Goal: Task Accomplishment & Management: Complete application form

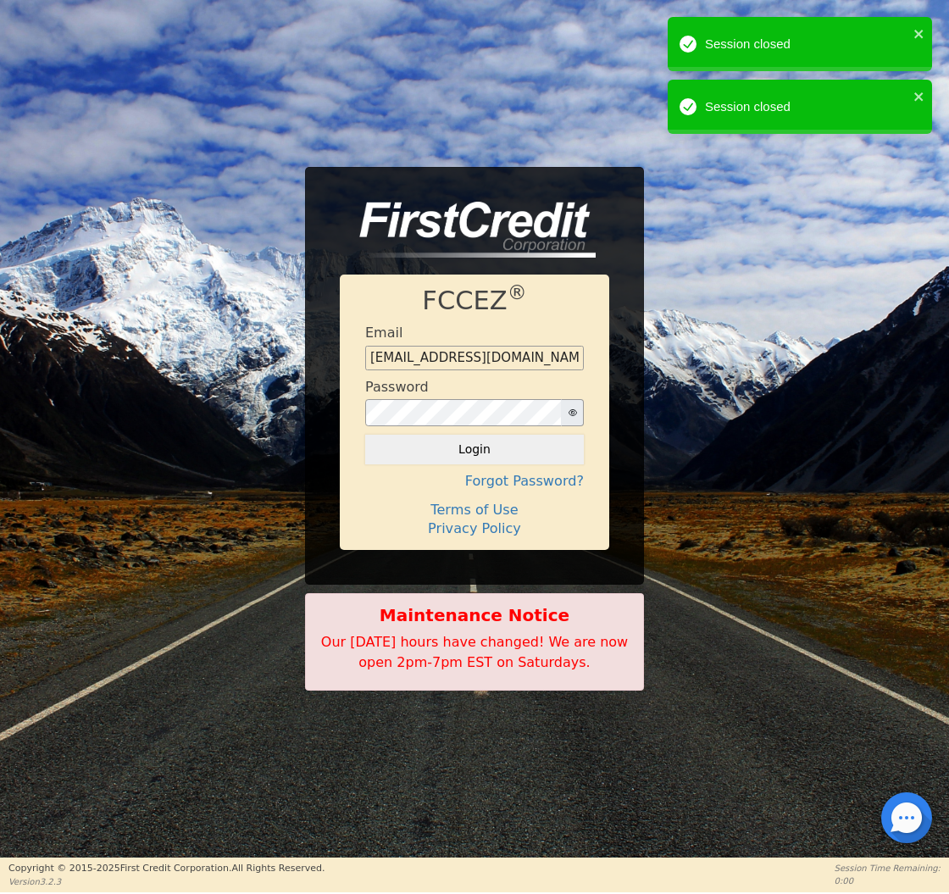
type input "[EMAIL_ADDRESS][DOMAIN_NAME]"
click at [474, 449] on button "Login" at bounding box center [474, 449] width 219 height 29
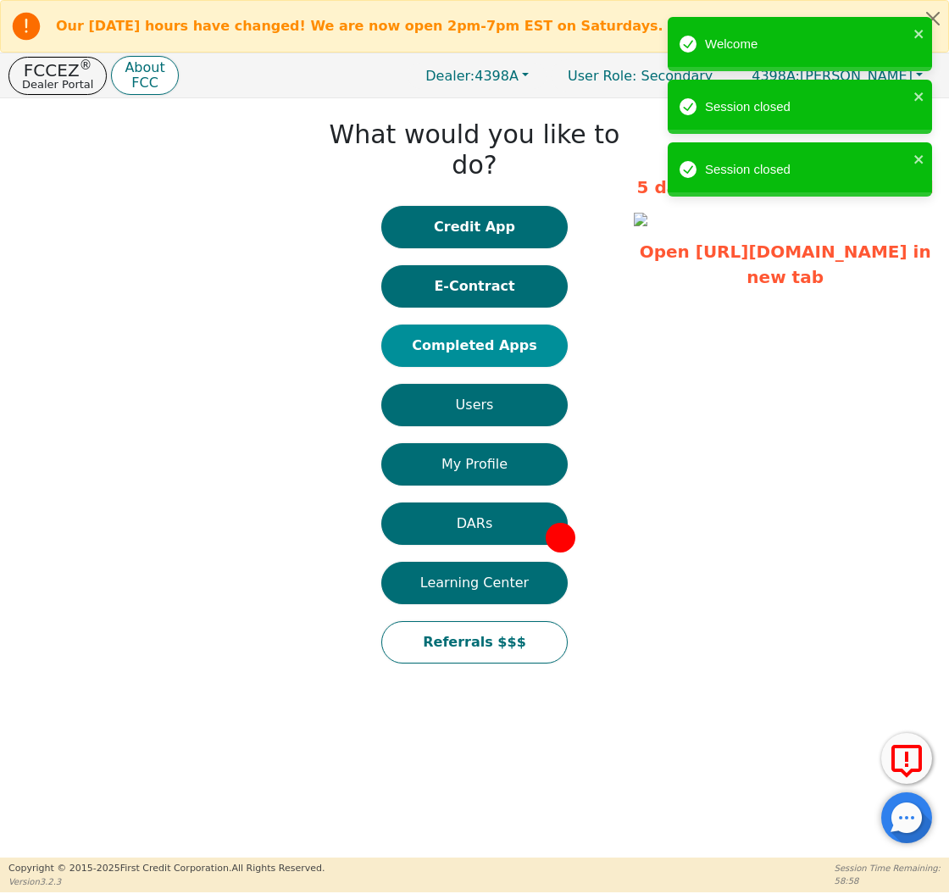
click at [474, 324] on button "Completed Apps" at bounding box center [474, 345] width 186 height 42
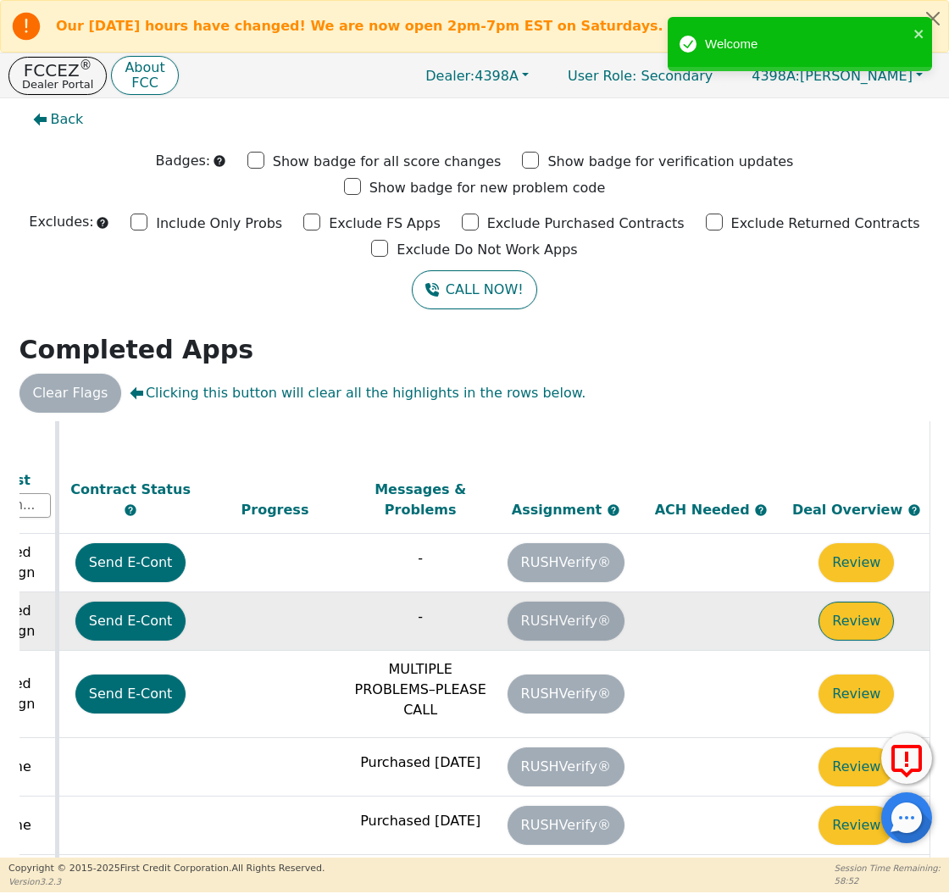
scroll to position [598, 948]
click at [839, 602] on button "Review" at bounding box center [855, 621] width 75 height 39
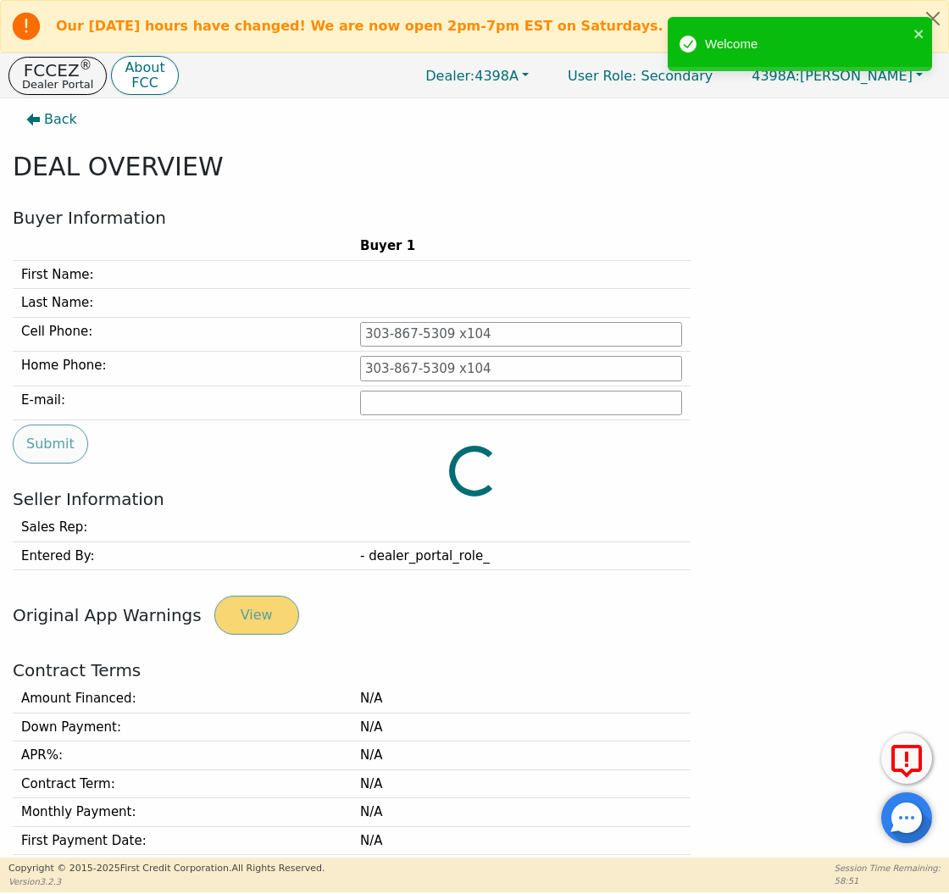
type input "[PHONE_NUMBER]"
type input "[PERSON_NAME][EMAIL_ADDRESS][PERSON_NAME][DOMAIN_NAME]"
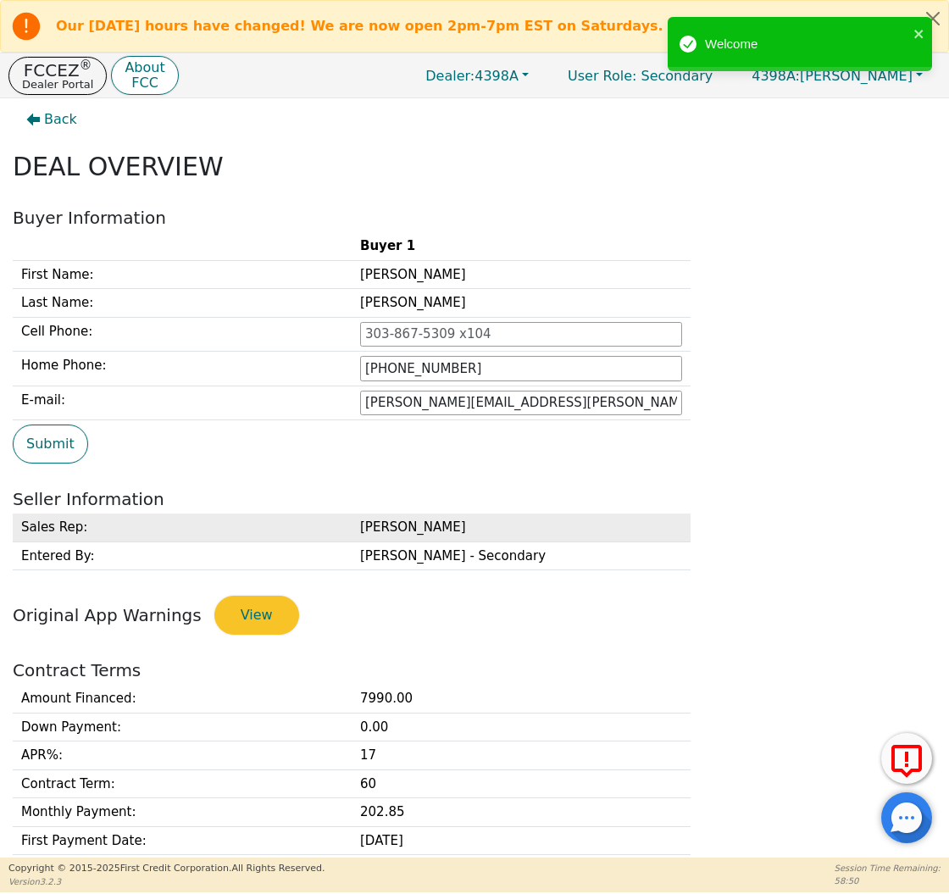
scroll to position [186, 0]
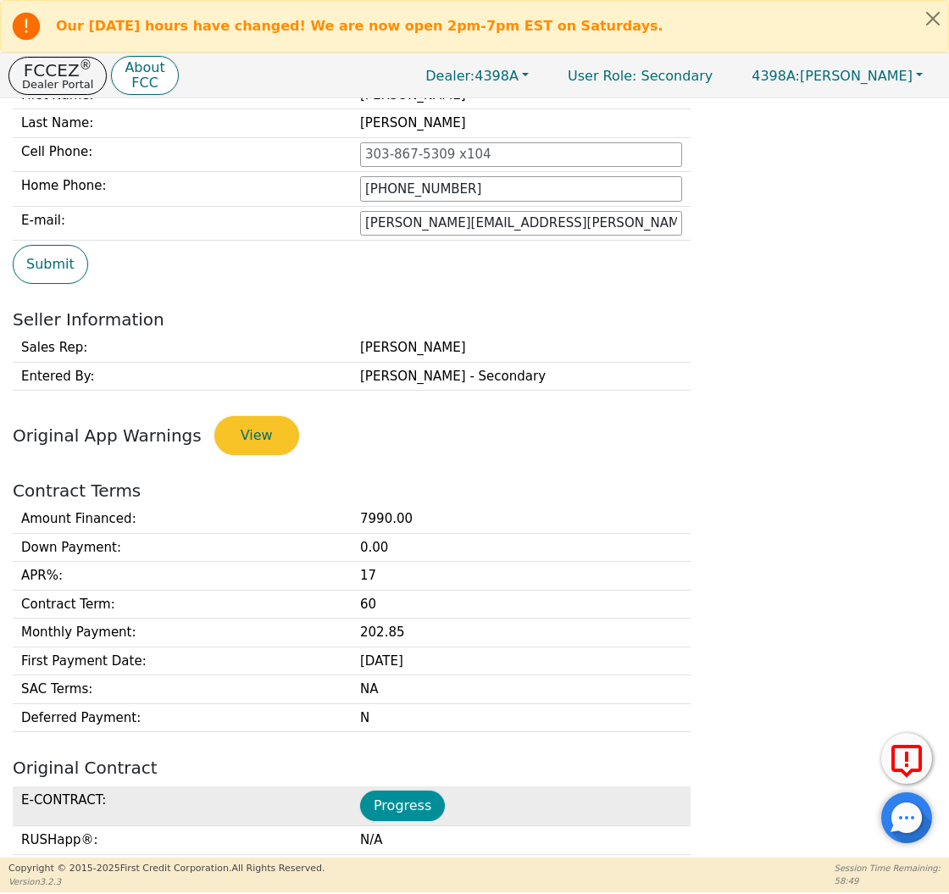
click at [379, 801] on button "Progress" at bounding box center [402, 805] width 85 height 30
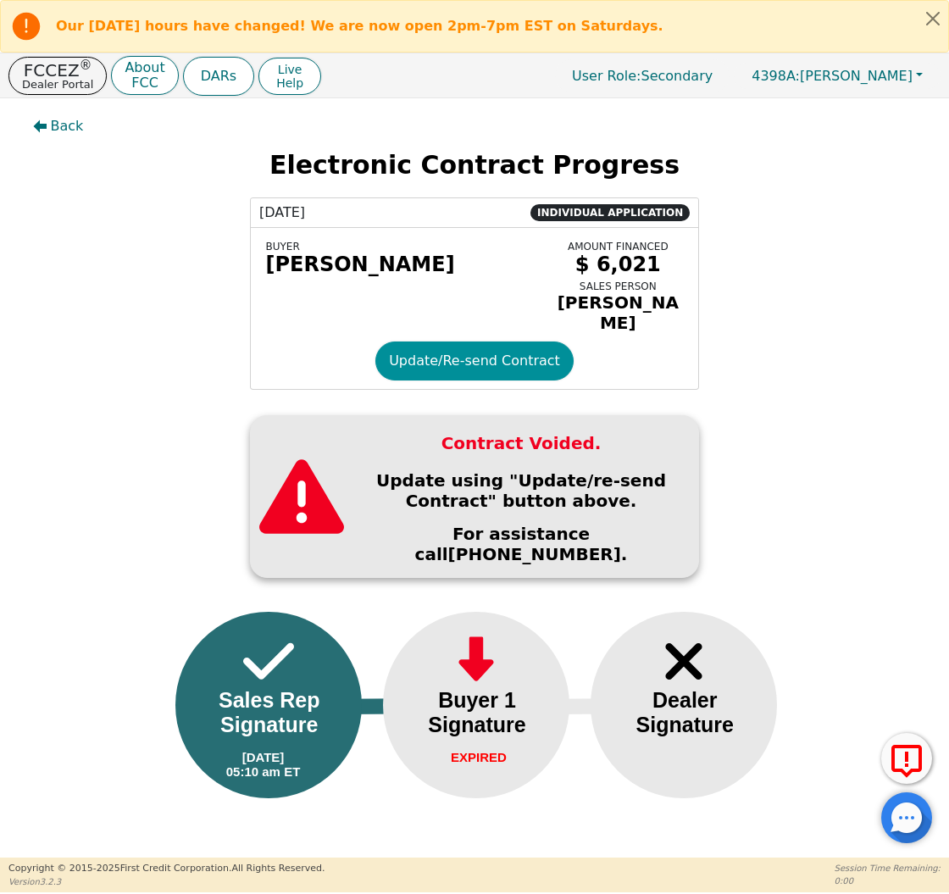
click at [455, 359] on button "Update/Re-send Contract" at bounding box center [474, 360] width 198 height 39
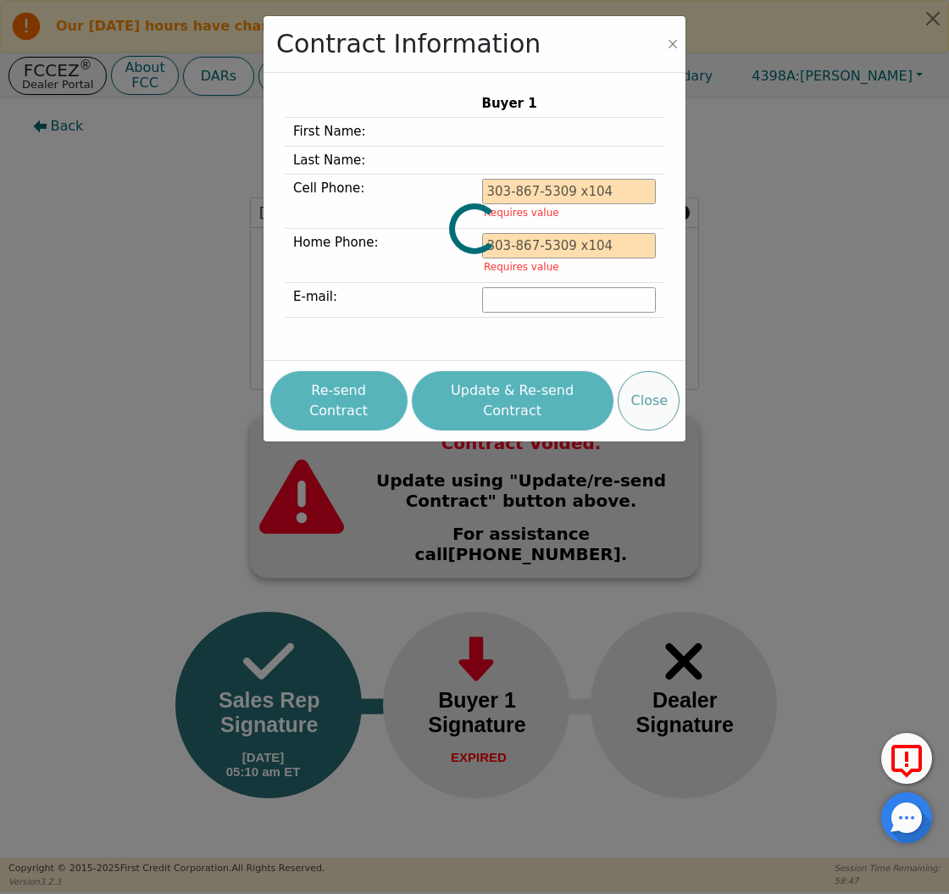
type input "[PHONE_NUMBER]"
type input "[PERSON_NAME][EMAIL_ADDRESS][PERSON_NAME][DOMAIN_NAME]"
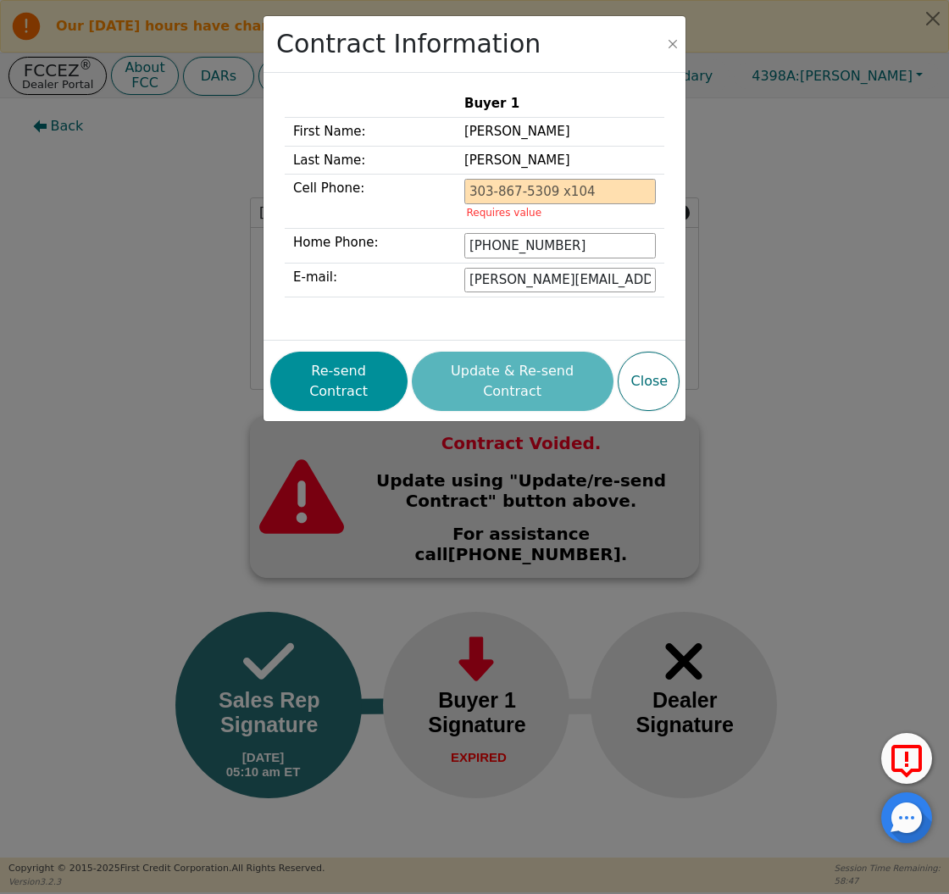
click at [346, 352] on button "Re-send Contract" at bounding box center [338, 381] width 137 height 59
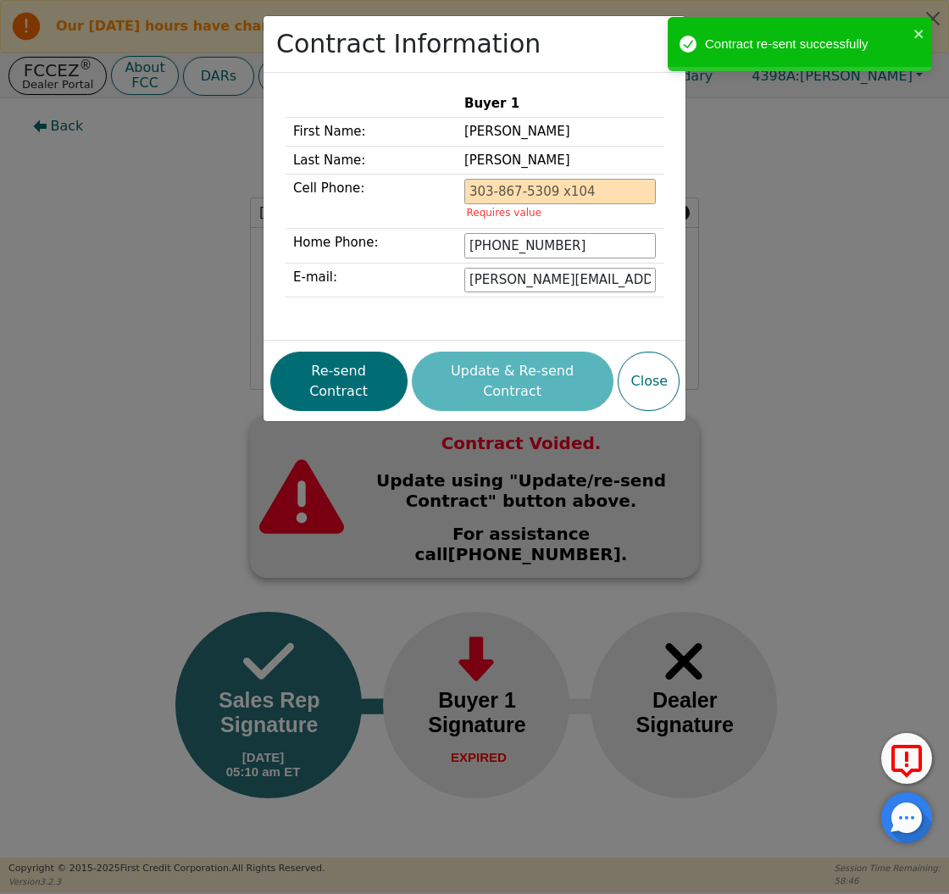
click at [149, 215] on div "Contract Information Buyer 1 First Name: [PERSON_NAME] Last Name: [PERSON_NAME]…" at bounding box center [474, 447] width 949 height 894
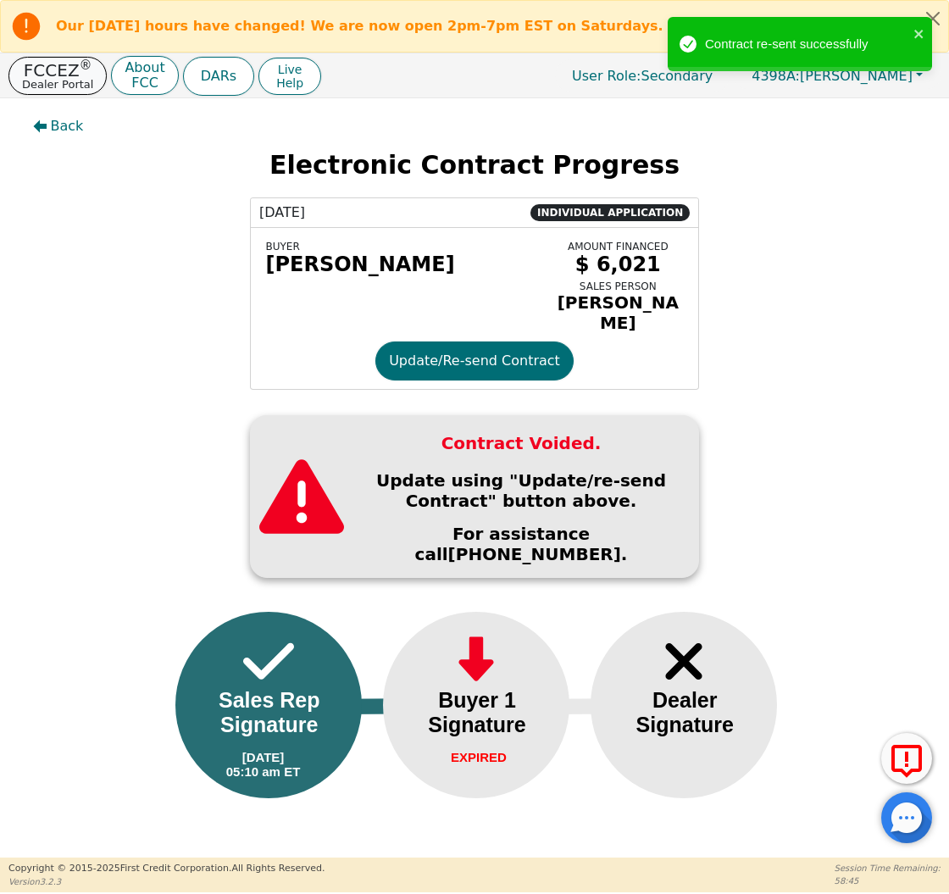
click at [74, 80] on p "Dealer Portal" at bounding box center [57, 84] width 71 height 11
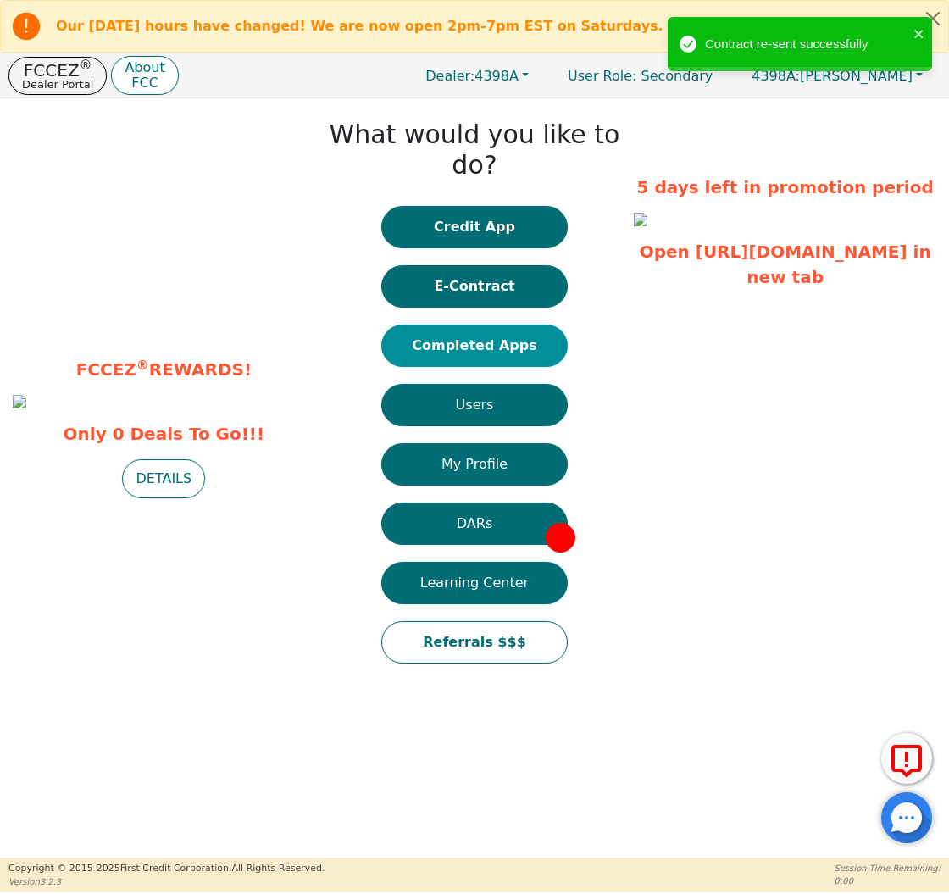
click at [475, 324] on button "Completed Apps" at bounding box center [474, 345] width 186 height 42
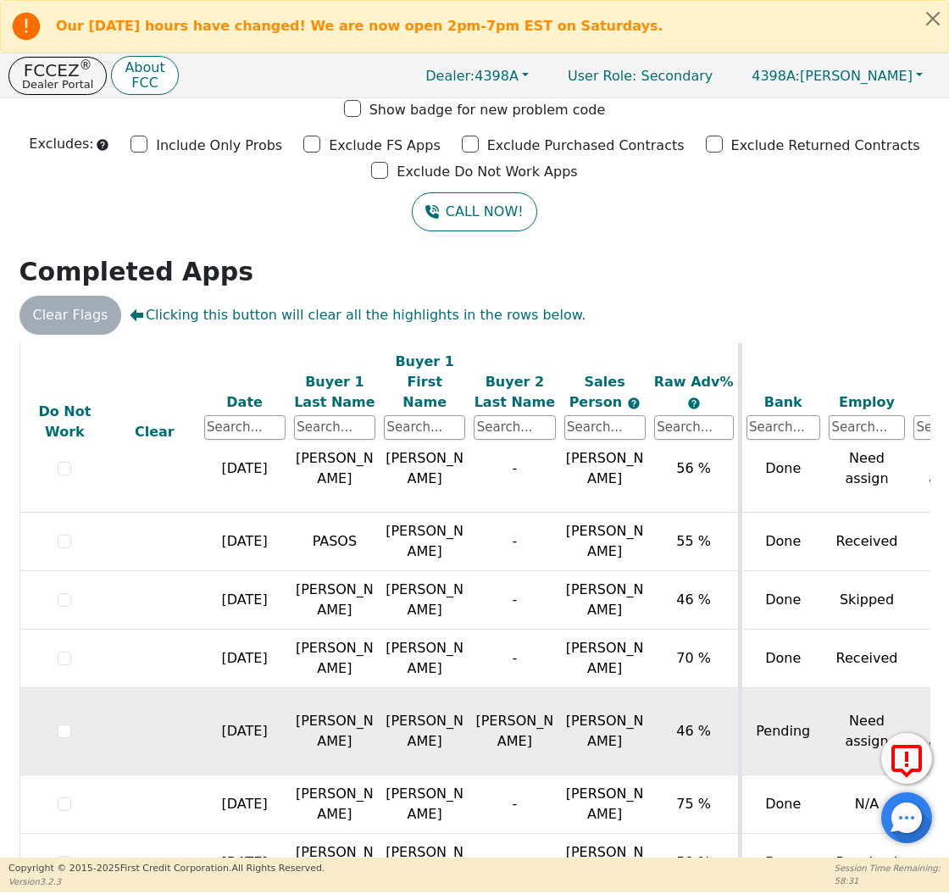
scroll to position [746, 0]
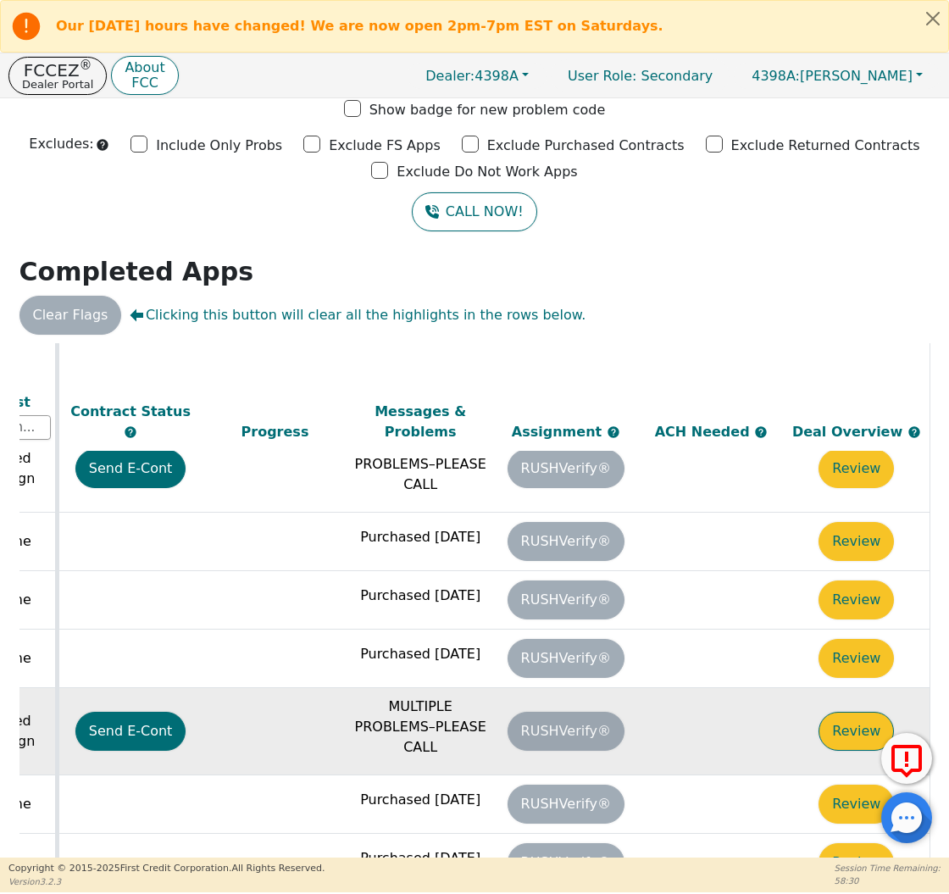
click at [838, 712] on button "Review" at bounding box center [855, 731] width 75 height 39
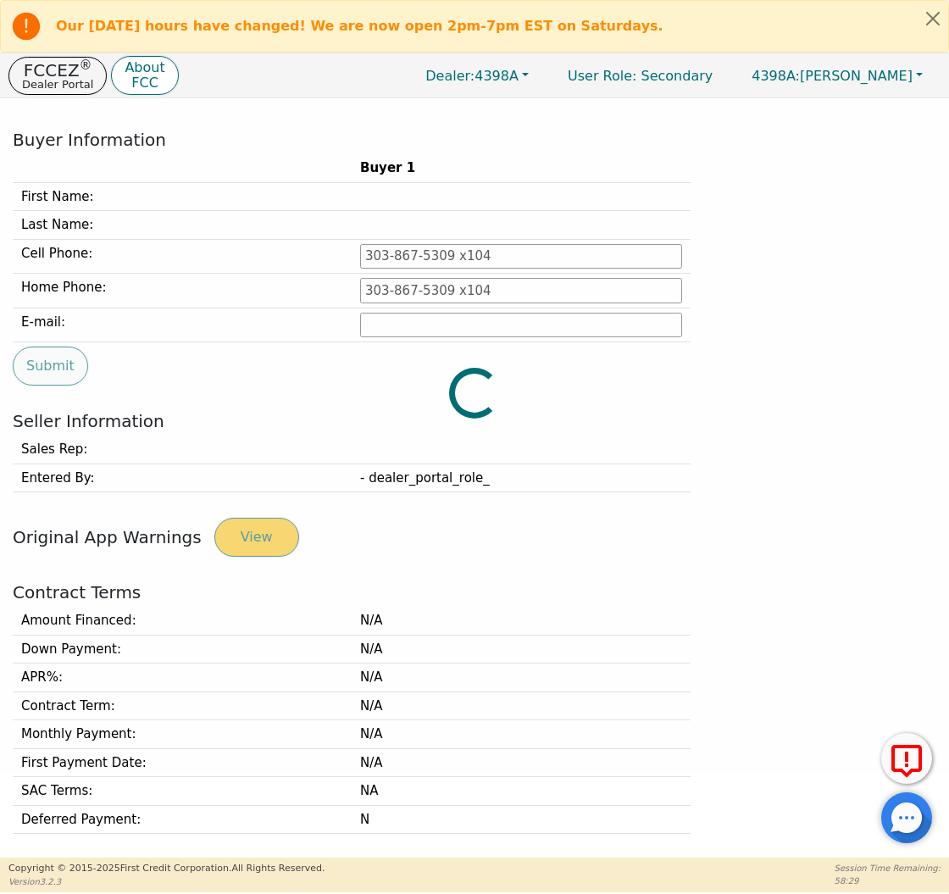
type input "[PHONE_NUMBER]"
type input "[EMAIL_ADDRESS][DOMAIN_NAME]"
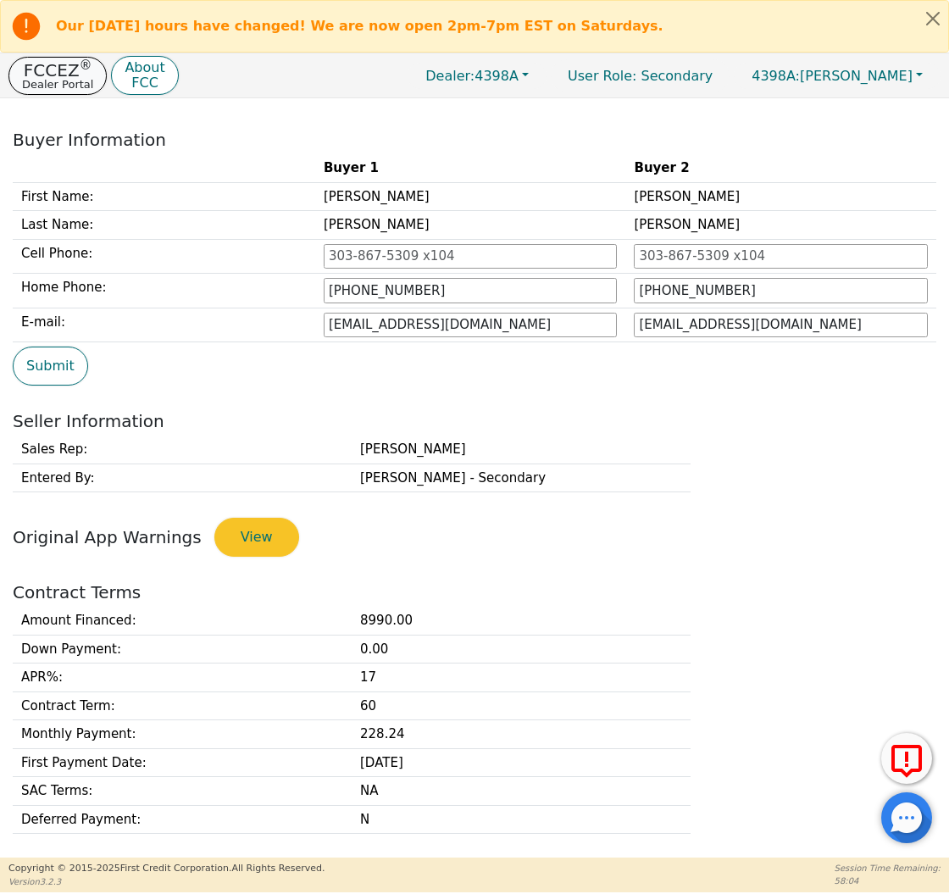
click at [56, 83] on p "Dealer Portal" at bounding box center [57, 84] width 71 height 11
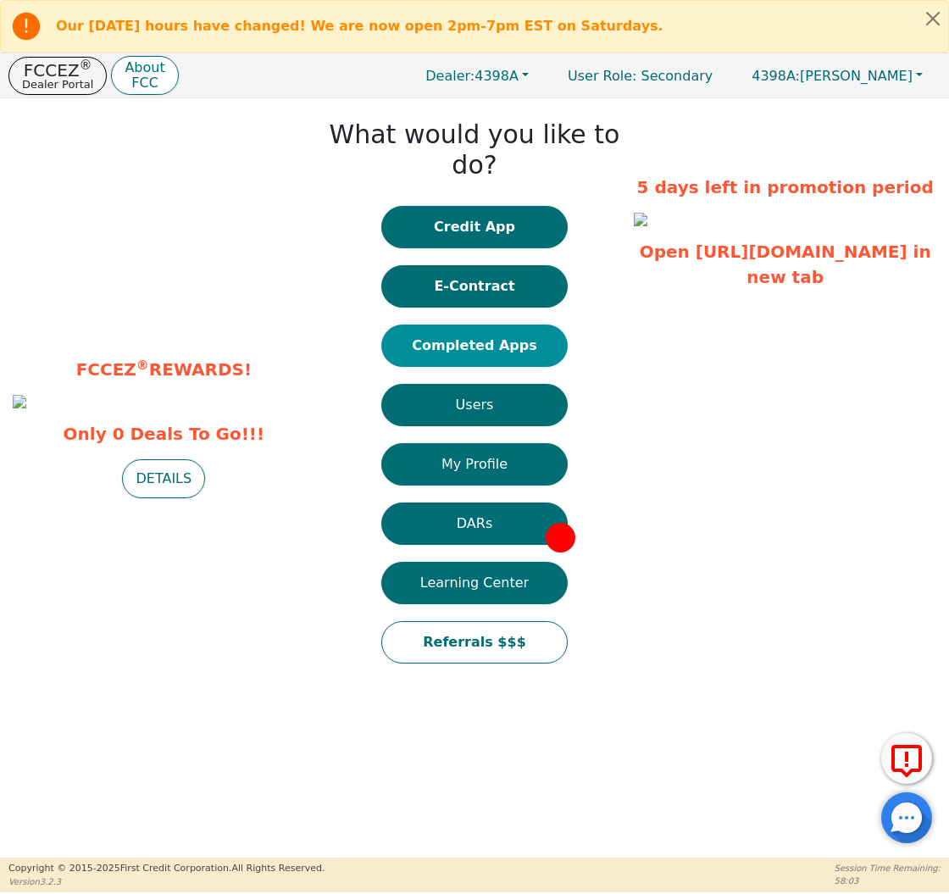
click at [463, 324] on button "Completed Apps" at bounding box center [474, 345] width 186 height 42
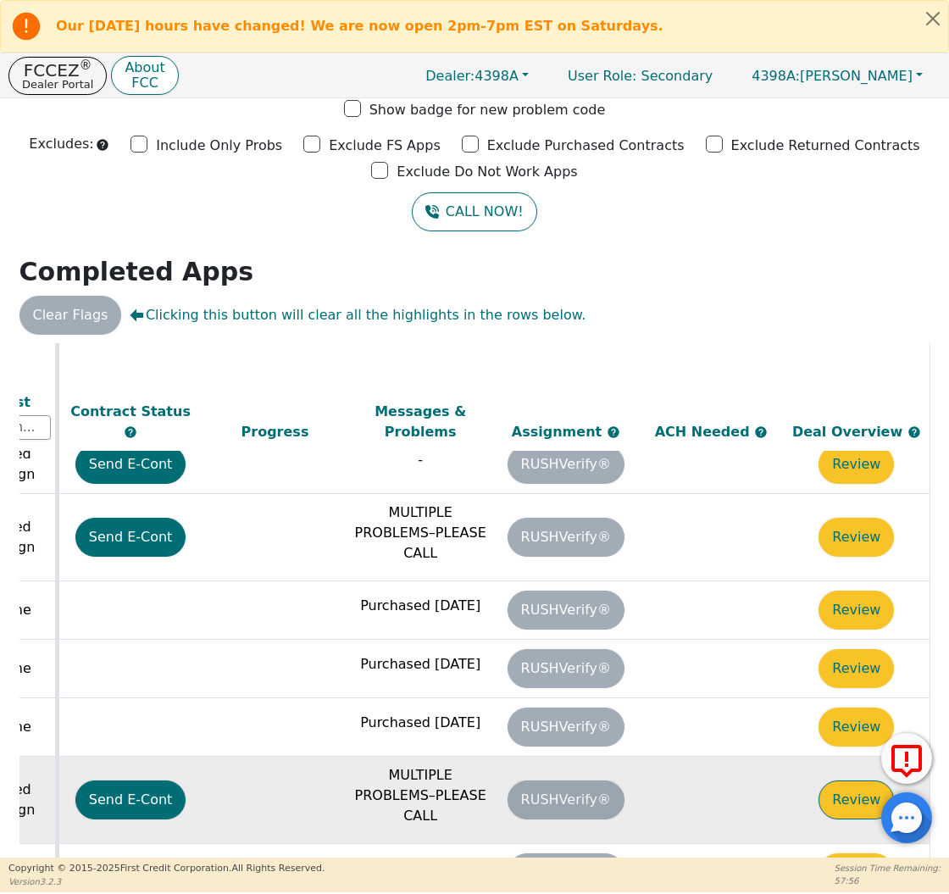
scroll to position [677, 947]
click at [854, 780] on button "Review" at bounding box center [855, 799] width 75 height 39
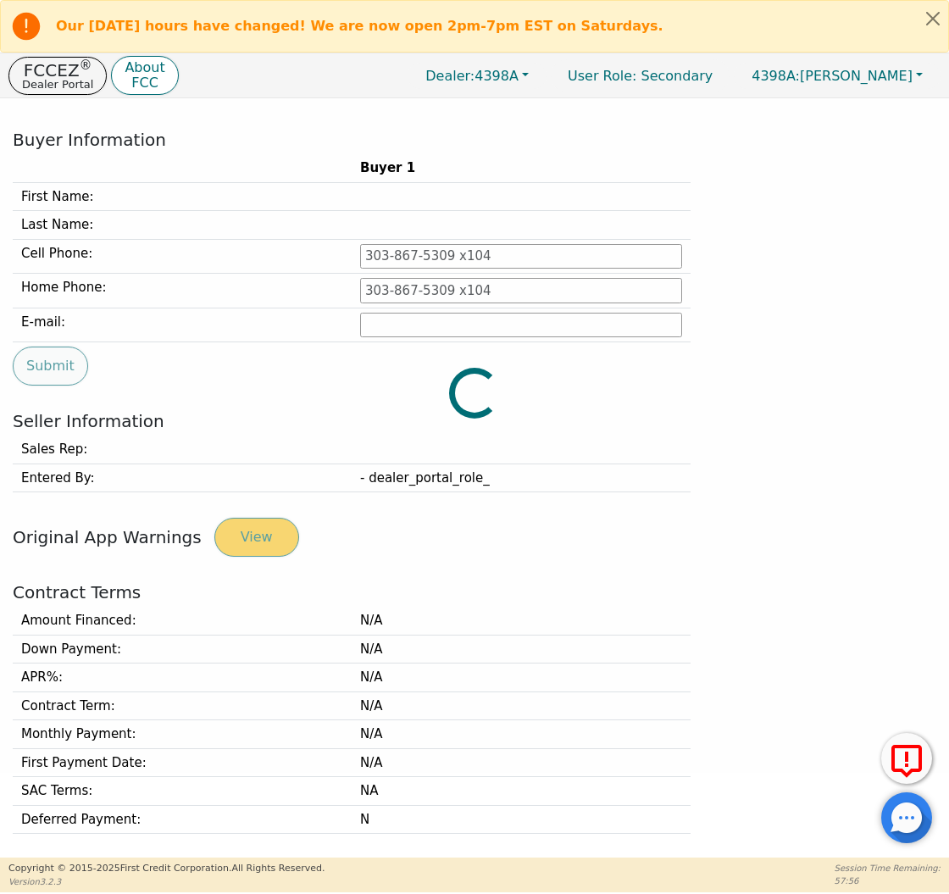
type input "[PHONE_NUMBER]"
type input "[EMAIL_ADDRESS][DOMAIN_NAME]"
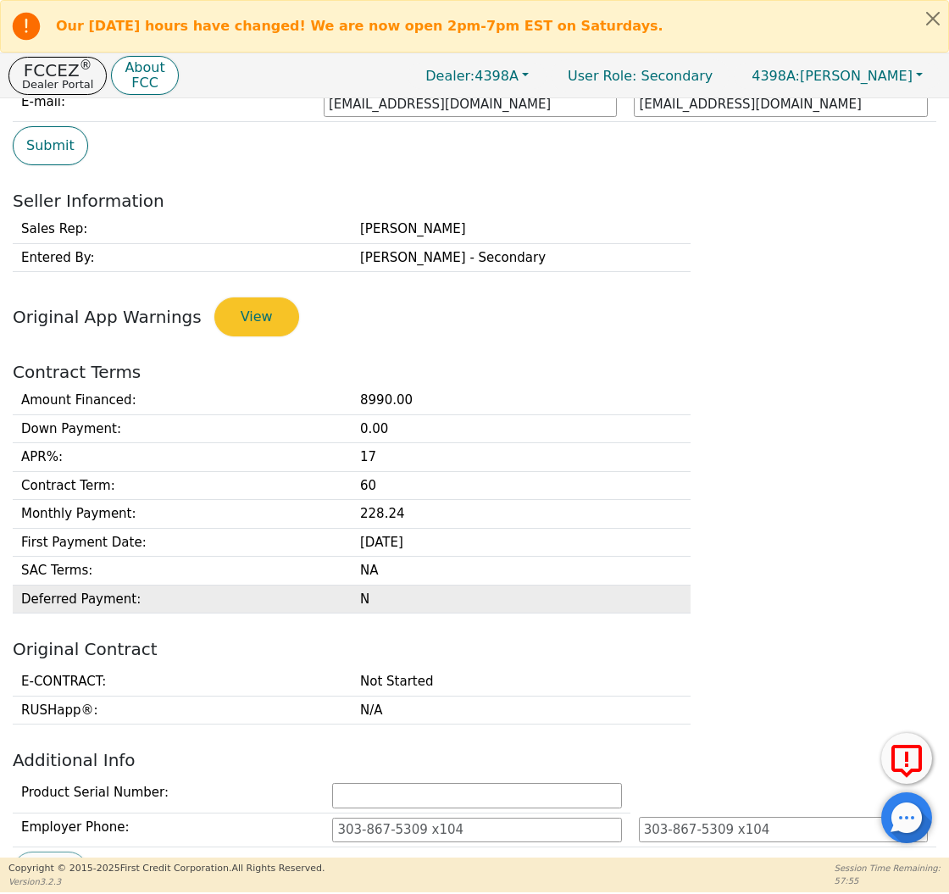
scroll to position [335, 0]
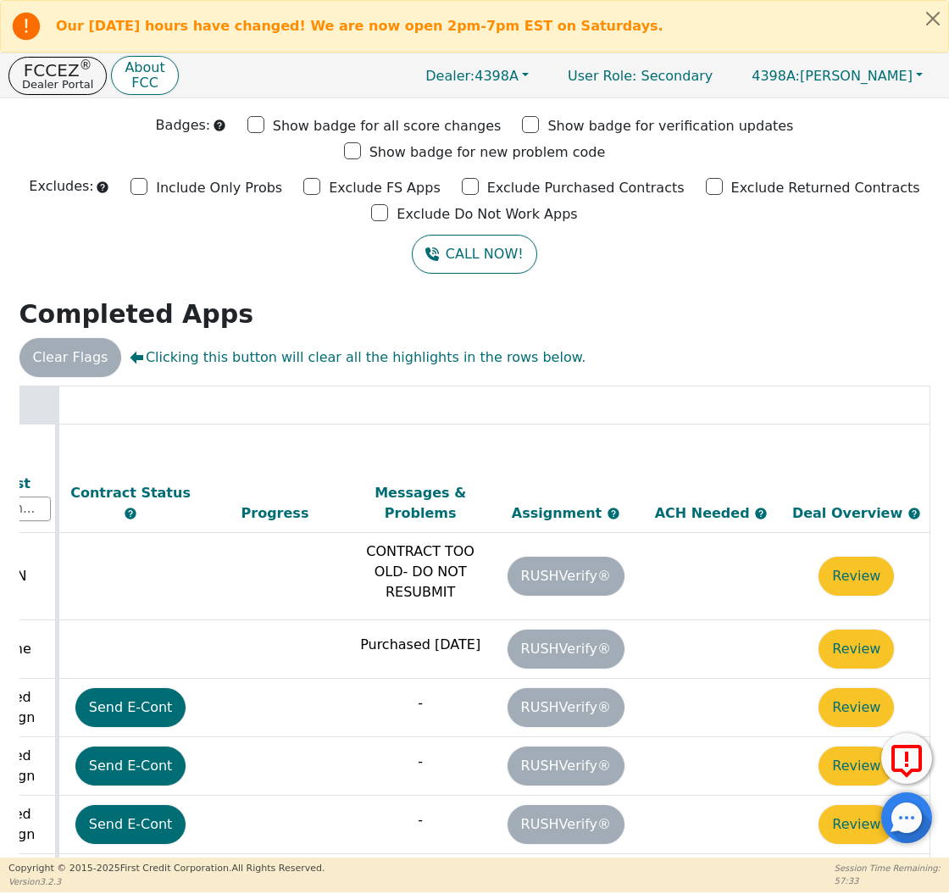
scroll to position [0, 947]
click at [58, 73] on p "FCCEZ ®" at bounding box center [57, 70] width 71 height 17
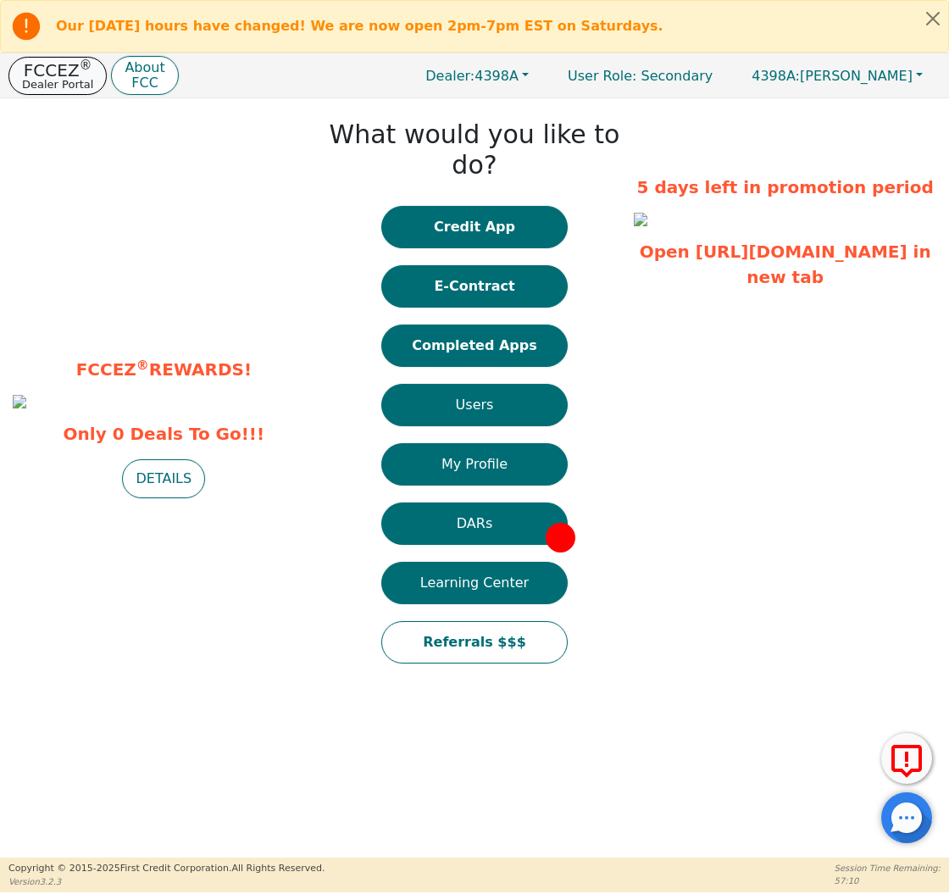
click at [80, 81] on p "Dealer Portal" at bounding box center [57, 84] width 71 height 11
